Goal: Transaction & Acquisition: Purchase product/service

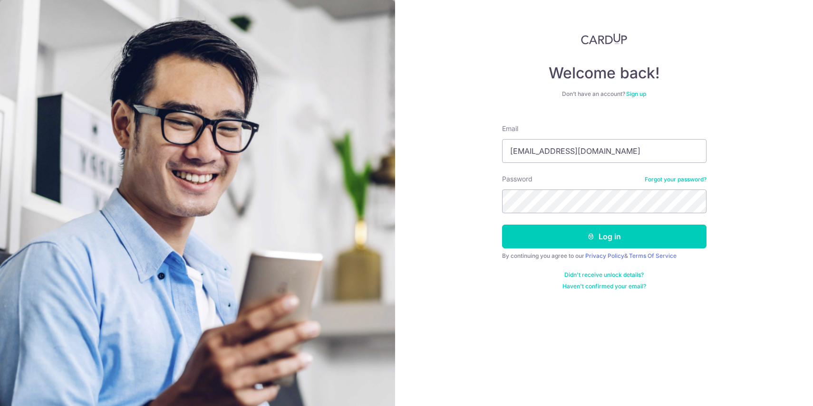
type input "rzsng89@gmail.com"
click at [502, 225] on button "Log in" at bounding box center [604, 237] width 204 height 24
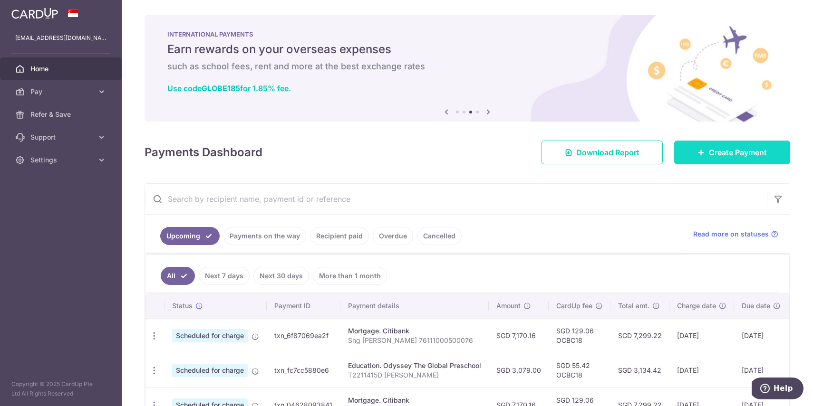
click at [727, 144] on link "Create Payment" at bounding box center [732, 153] width 116 height 24
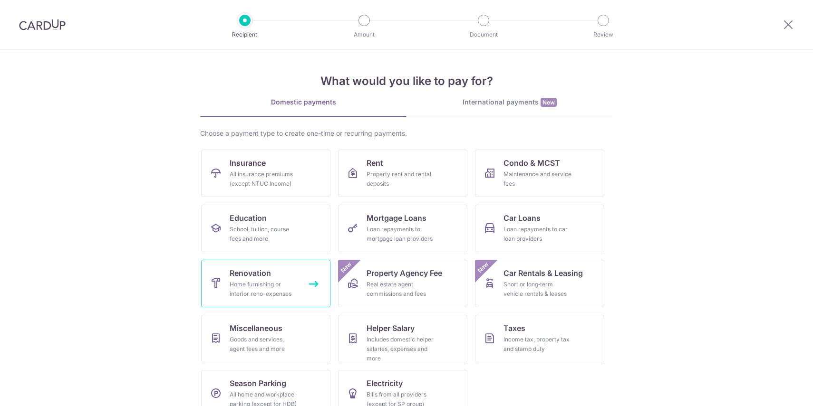
scroll to position [19, 0]
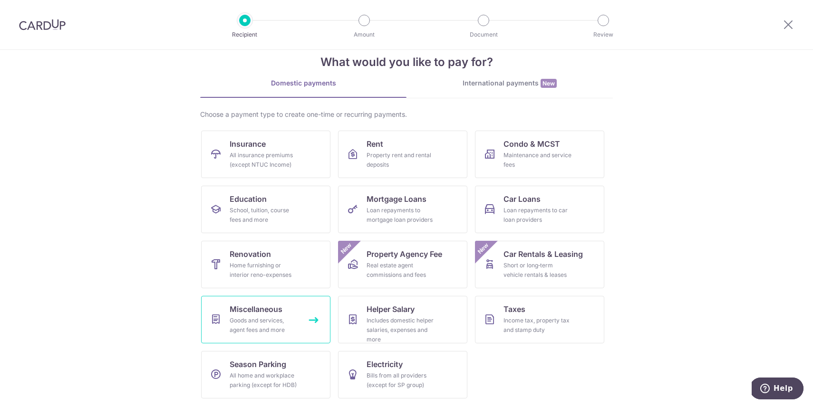
click at [268, 315] on span "Miscellaneous" at bounding box center [256, 309] width 53 height 11
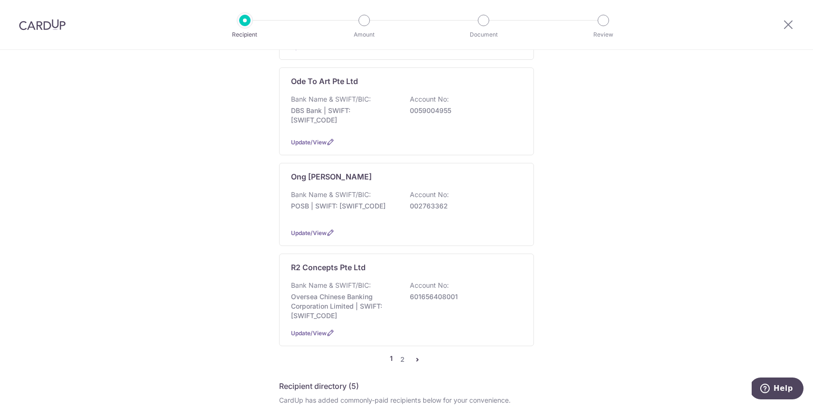
scroll to position [825, 0]
click at [399, 354] on link "2" at bounding box center [401, 359] width 11 height 11
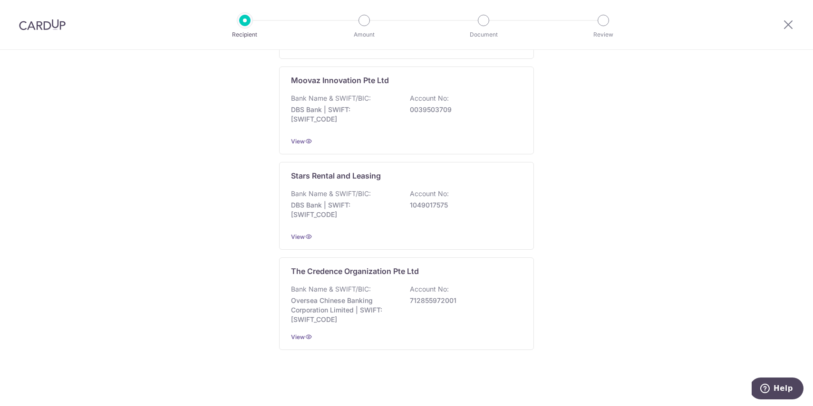
scroll to position [0, 0]
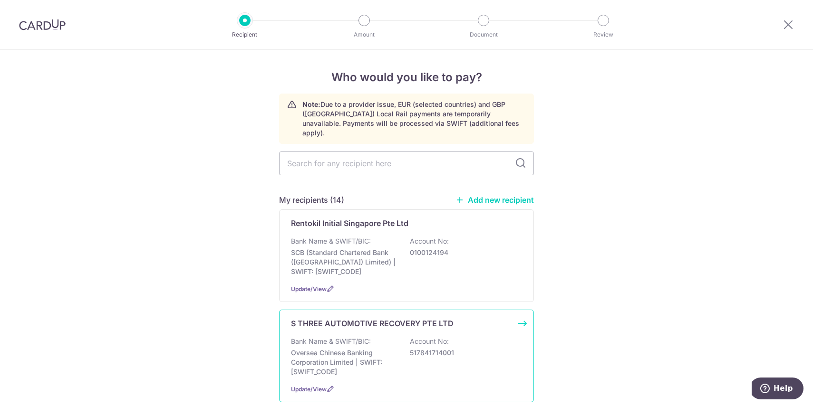
click at [337, 337] on p "Bank Name & SWIFT/BIC:" at bounding box center [331, 342] width 80 height 10
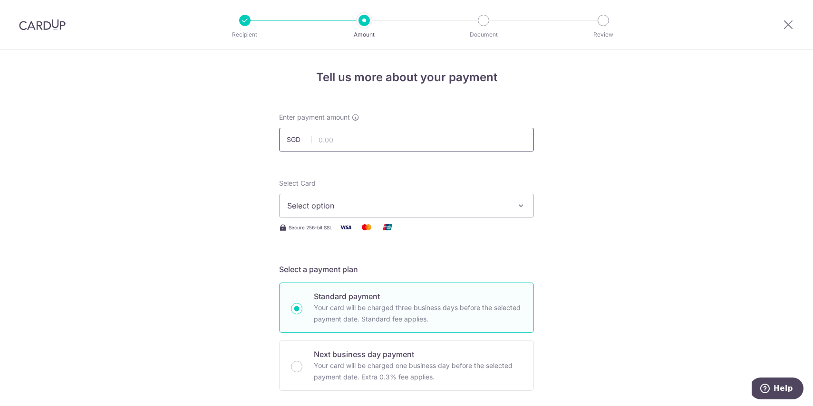
click at [342, 133] on input "text" at bounding box center [406, 140] width 255 height 24
type input "2,833.13"
click at [350, 215] on button "Select option" at bounding box center [406, 206] width 255 height 24
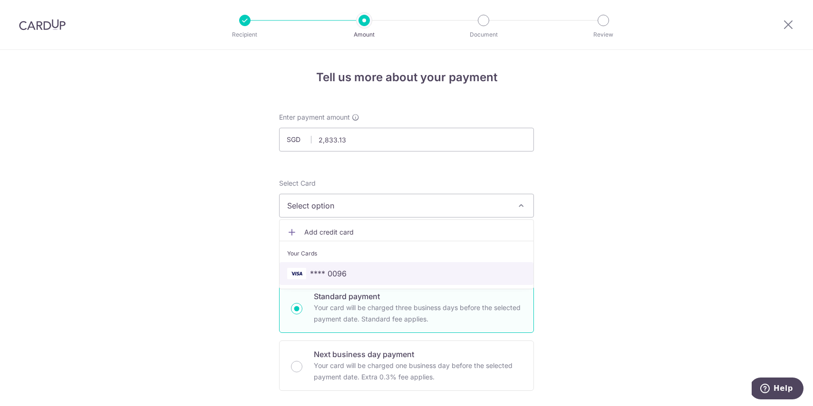
click at [340, 273] on span "**** 0096" at bounding box center [328, 273] width 37 height 11
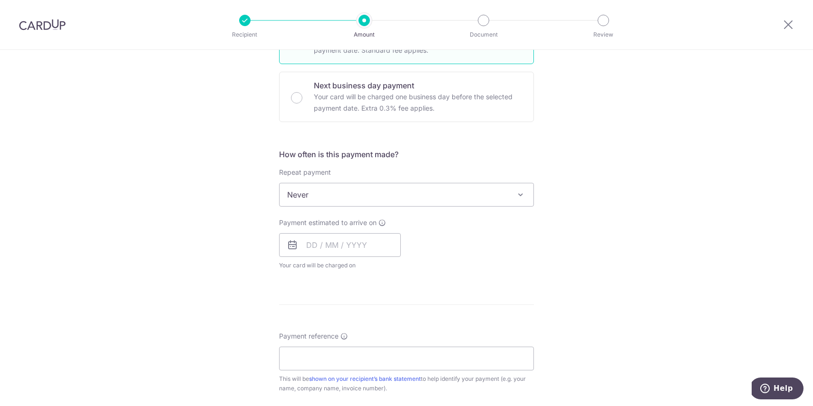
scroll to position [270, 0]
click at [324, 249] on input "text" at bounding box center [340, 244] width 122 height 24
click at [357, 346] on link "15" at bounding box center [355, 349] width 15 height 15
type input "[DATE]"
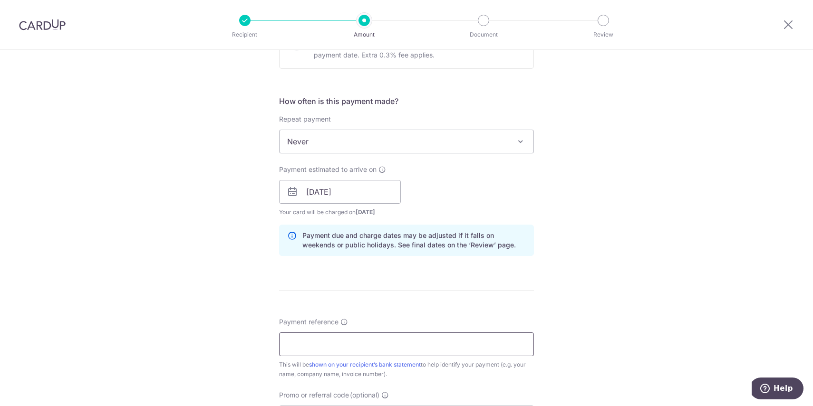
scroll to position [330, 0]
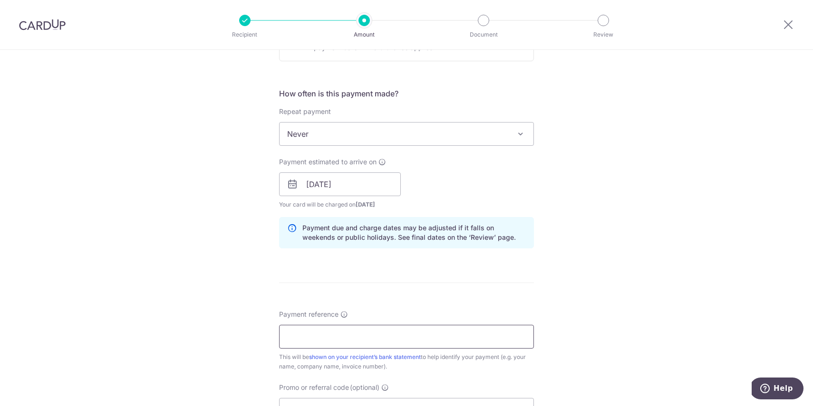
click at [328, 331] on input "Payment reference" at bounding box center [406, 337] width 255 height 24
type input "SLH232M"
click at [332, 193] on input "[DATE]" at bounding box center [340, 185] width 122 height 24
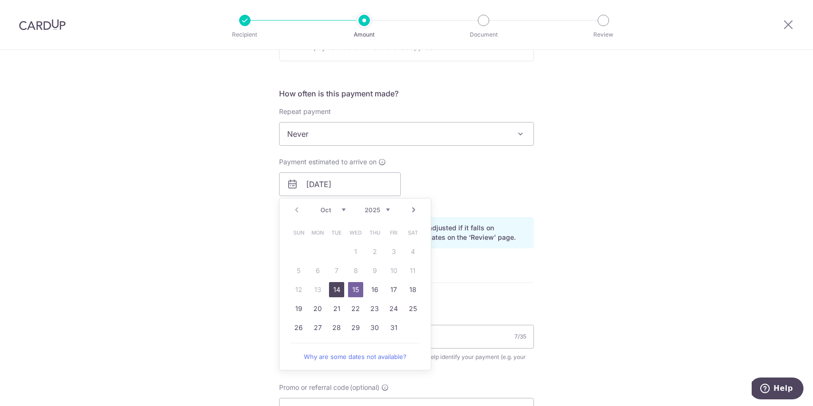
click at [335, 289] on link "14" at bounding box center [336, 289] width 15 height 15
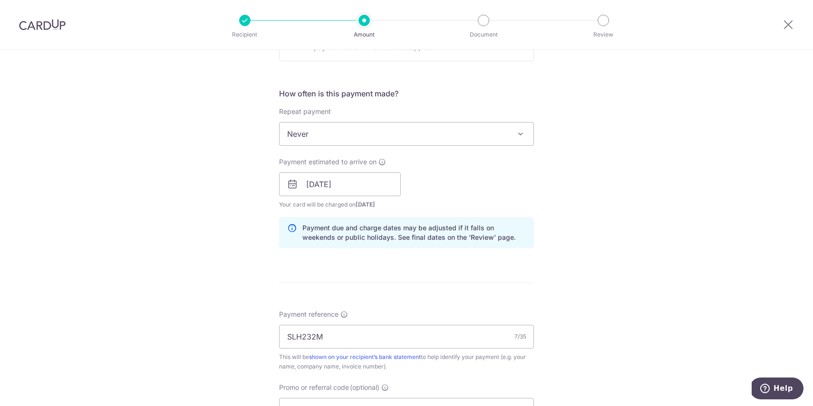
click at [234, 278] on div "Tell us more about your payment Enter payment amount SGD 2,833.13 2833.13 Selec…" at bounding box center [406, 169] width 813 height 899
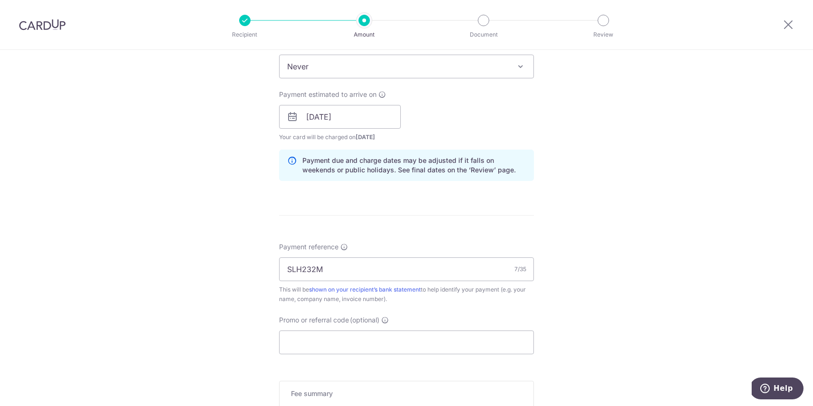
scroll to position [406, 0]
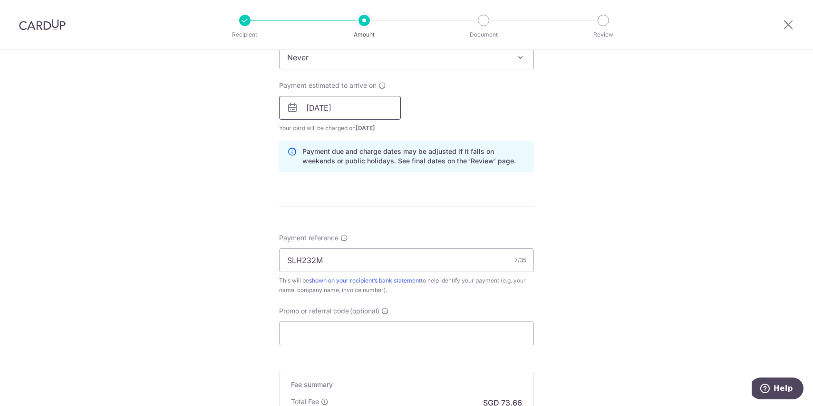
click at [313, 109] on input "14/10/2025" at bounding box center [340, 108] width 122 height 24
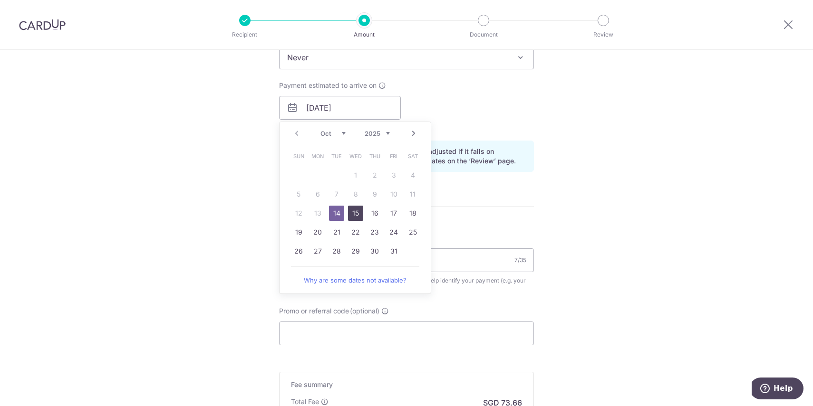
click at [359, 211] on link "15" at bounding box center [355, 213] width 15 height 15
type input "[DATE]"
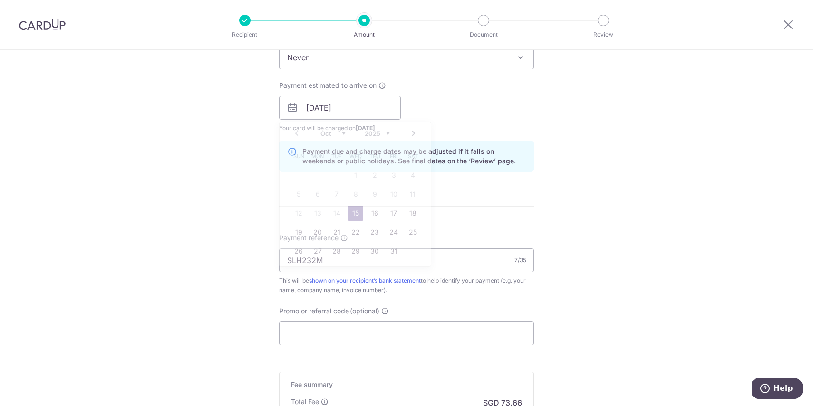
click at [257, 220] on div "Tell us more about your payment Enter payment amount SGD 2,833.13 2833.13 Selec…" at bounding box center [406, 93] width 813 height 899
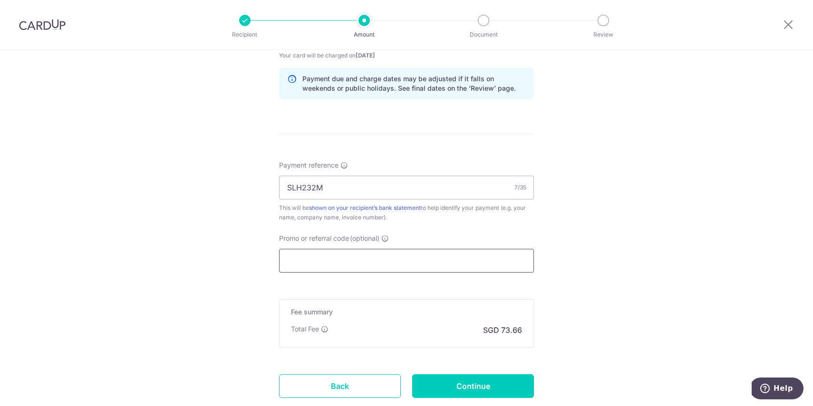
click at [327, 261] on input "Promo or referral code (optional)" at bounding box center [406, 261] width 255 height 24
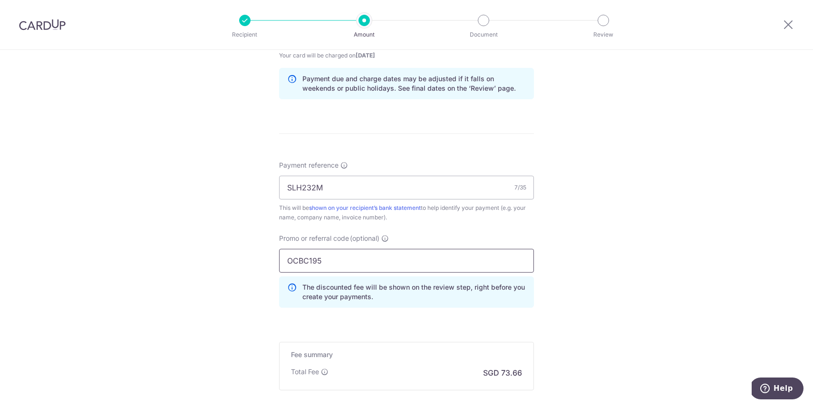
type input "OCBC195"
click at [233, 167] on div "Tell us more about your payment Enter payment amount SGD 2,833.13 2833.13 Selec…" at bounding box center [406, 41] width 813 height 941
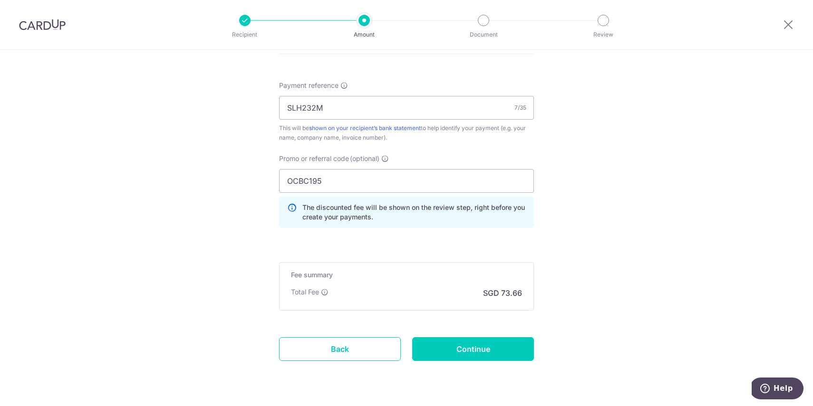
scroll to position [585, 0]
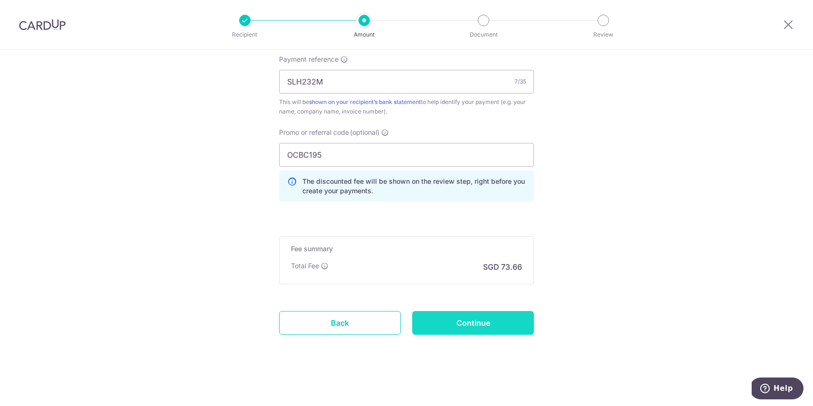
click at [473, 322] on input "Continue" at bounding box center [473, 323] width 122 height 24
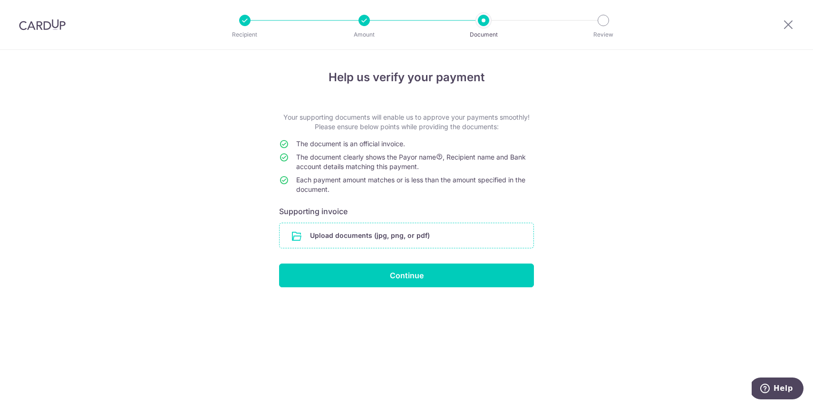
click at [348, 226] on input "file" at bounding box center [406, 235] width 254 height 25
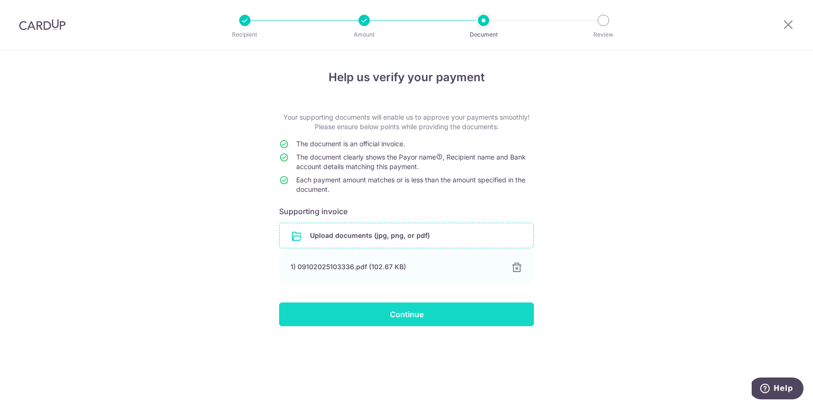
click at [398, 313] on input "Continue" at bounding box center [406, 315] width 255 height 24
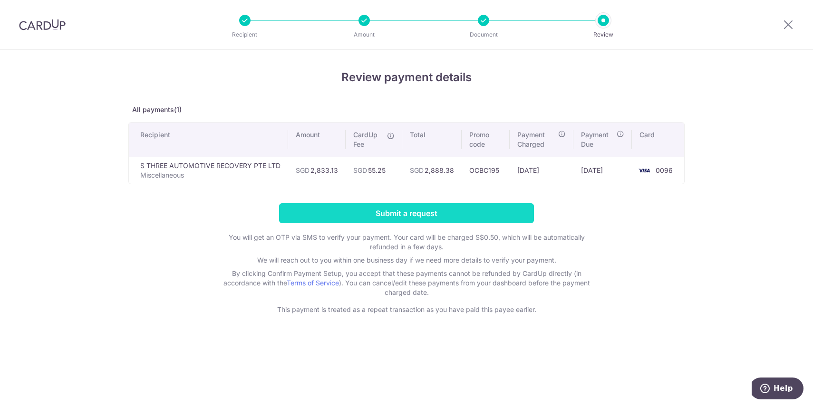
click at [384, 213] on input "Submit a request" at bounding box center [406, 213] width 255 height 20
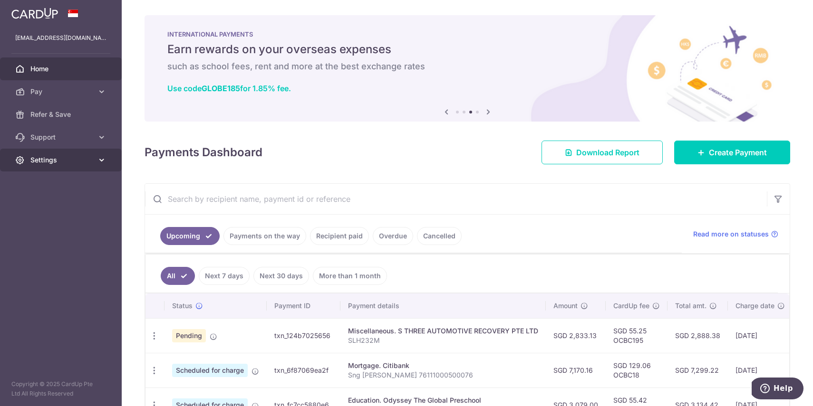
click at [61, 158] on span "Settings" at bounding box center [61, 160] width 63 height 10
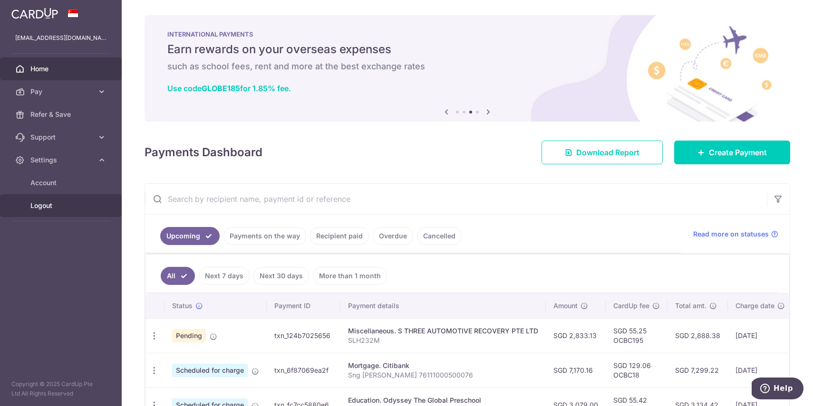
click at [37, 206] on span "Logout" at bounding box center [61, 206] width 63 height 10
